Goal: Find specific page/section: Find specific page/section

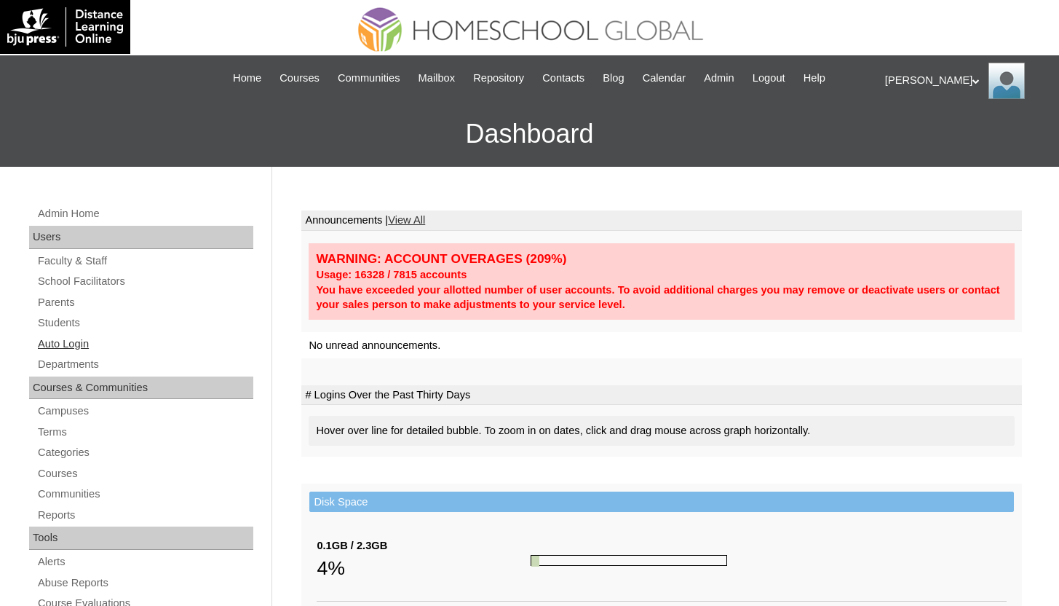
click at [57, 349] on link "Auto Login" at bounding box center [144, 344] width 217 height 18
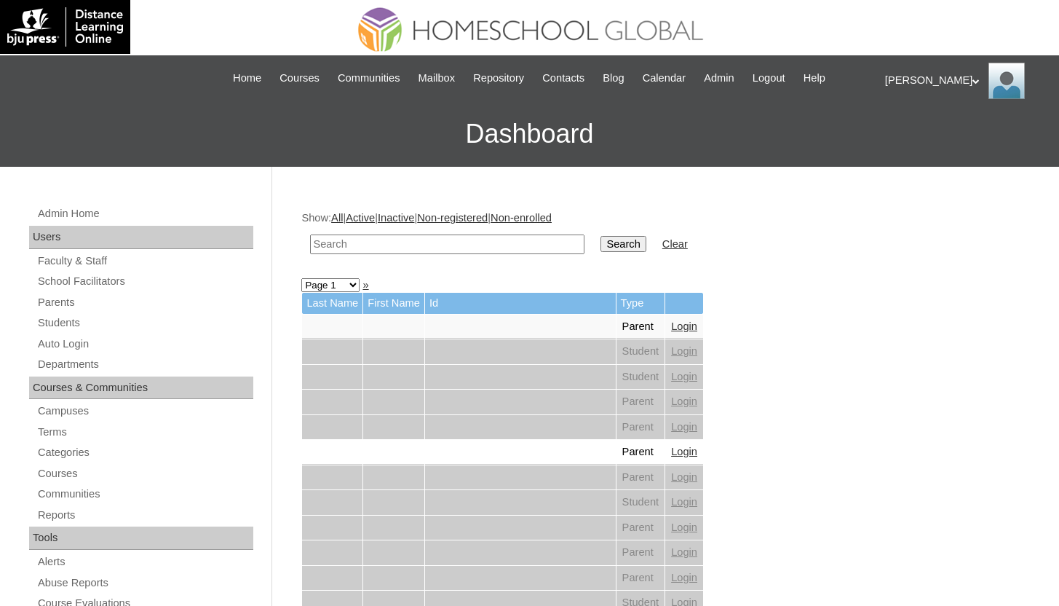
click at [453, 240] on input "text" at bounding box center [447, 244] width 274 height 20
type input "grade 7"
click at [600, 236] on input "Search" at bounding box center [622, 244] width 45 height 16
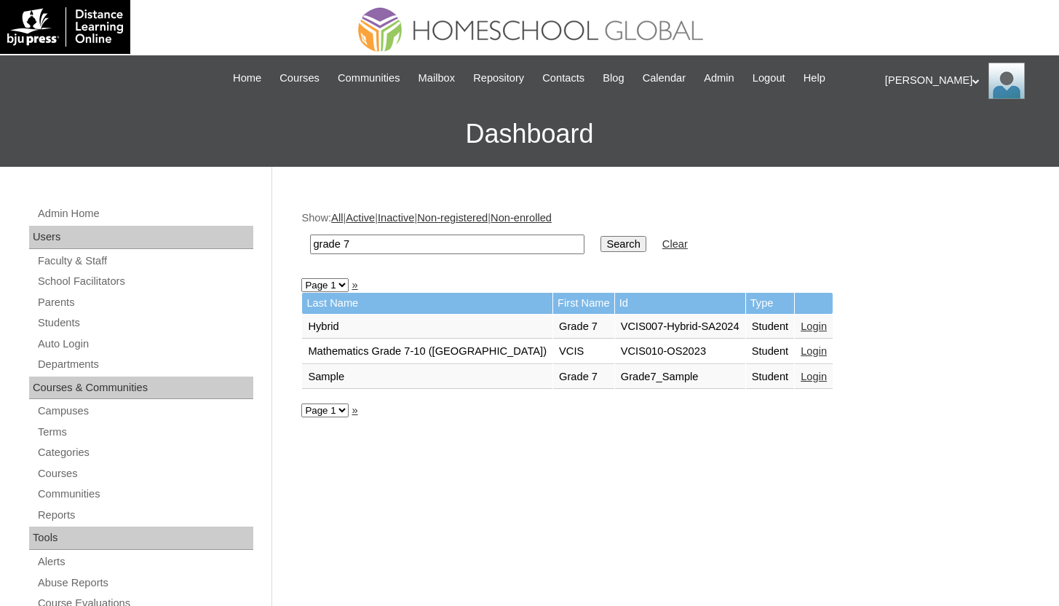
click at [801, 376] on link "Login" at bounding box center [814, 376] width 26 height 12
